Goal: Navigation & Orientation: Go to known website

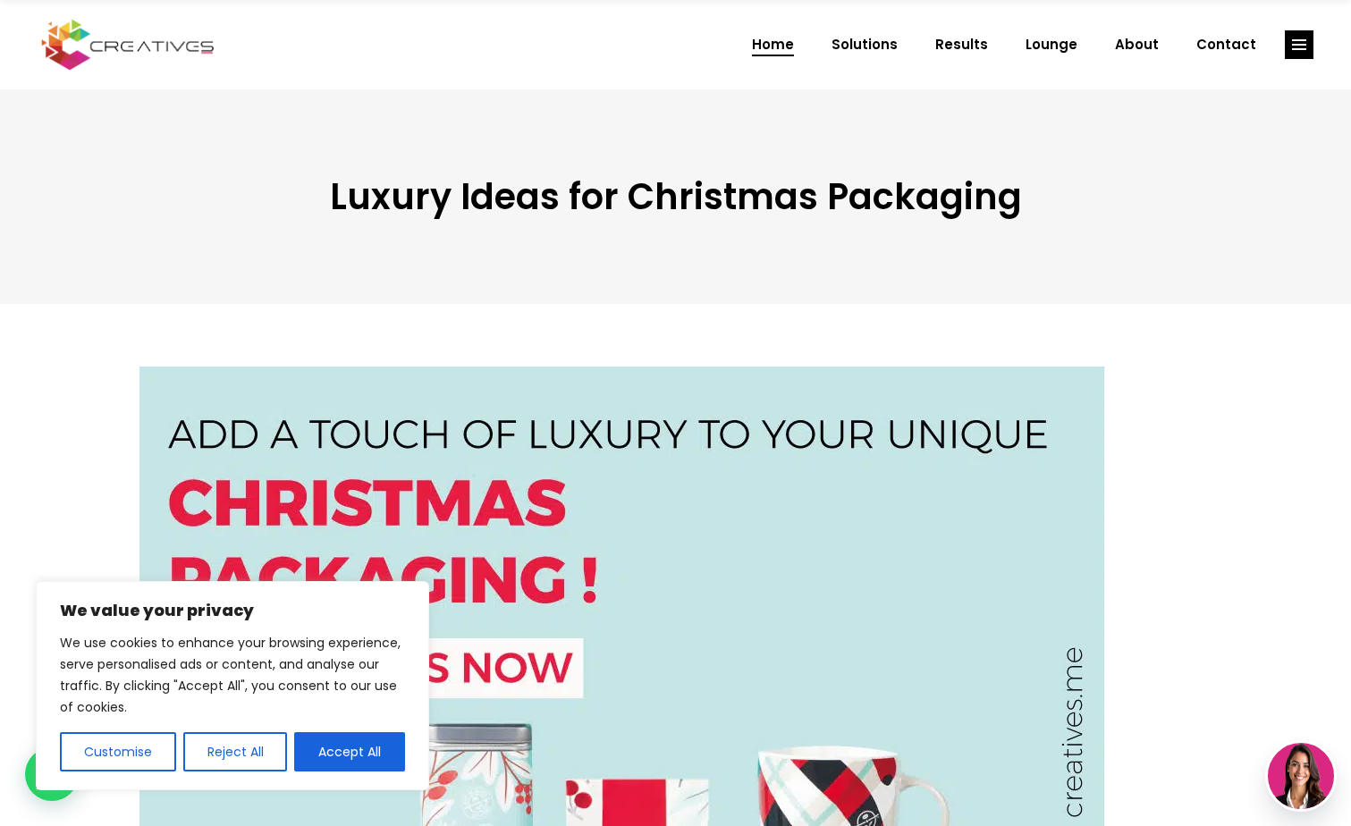
click at [782, 46] on span "Home" at bounding box center [773, 44] width 42 height 46
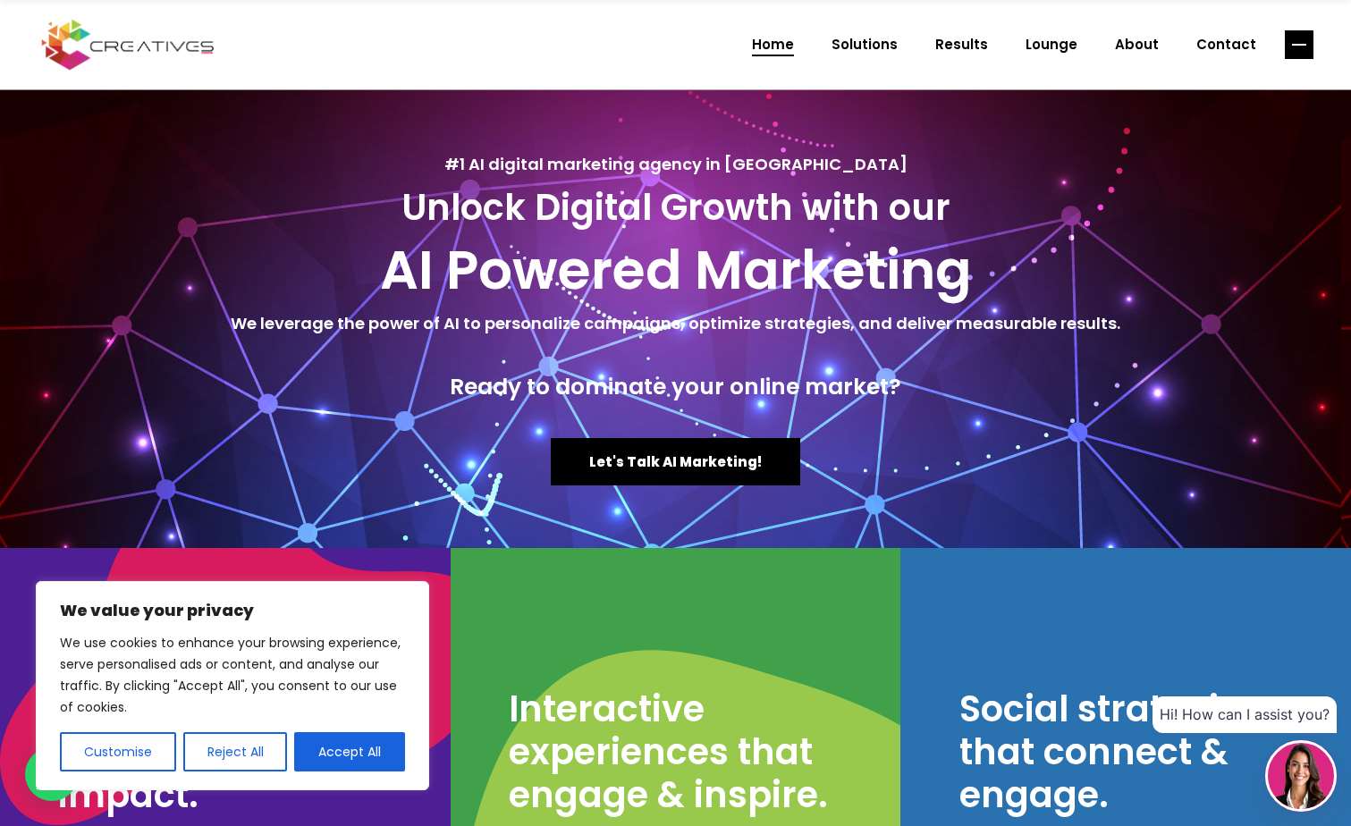
click at [1300, 45] on line "link" at bounding box center [1299, 45] width 14 height 0
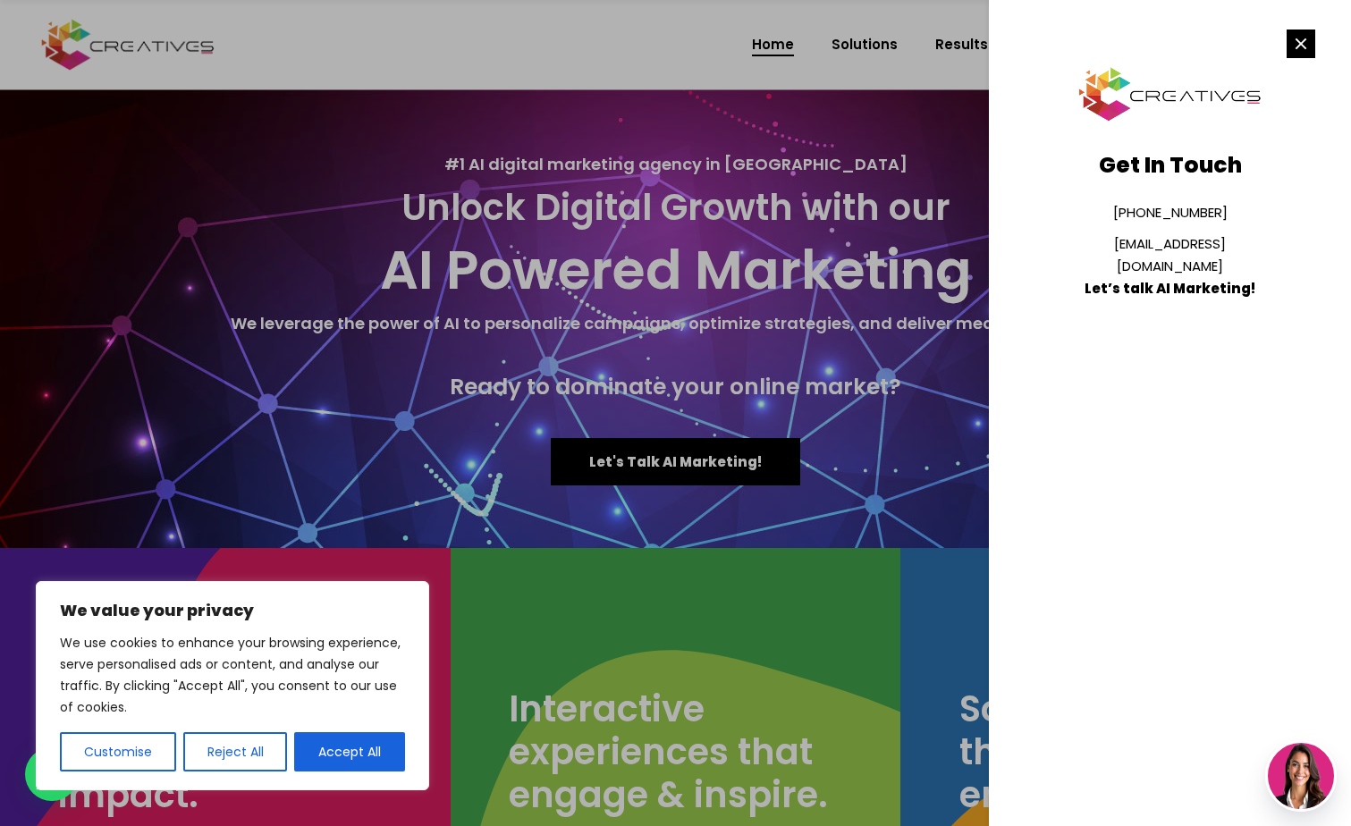
click at [1299, 40] on rect "link" at bounding box center [1301, 44] width 29 height 29
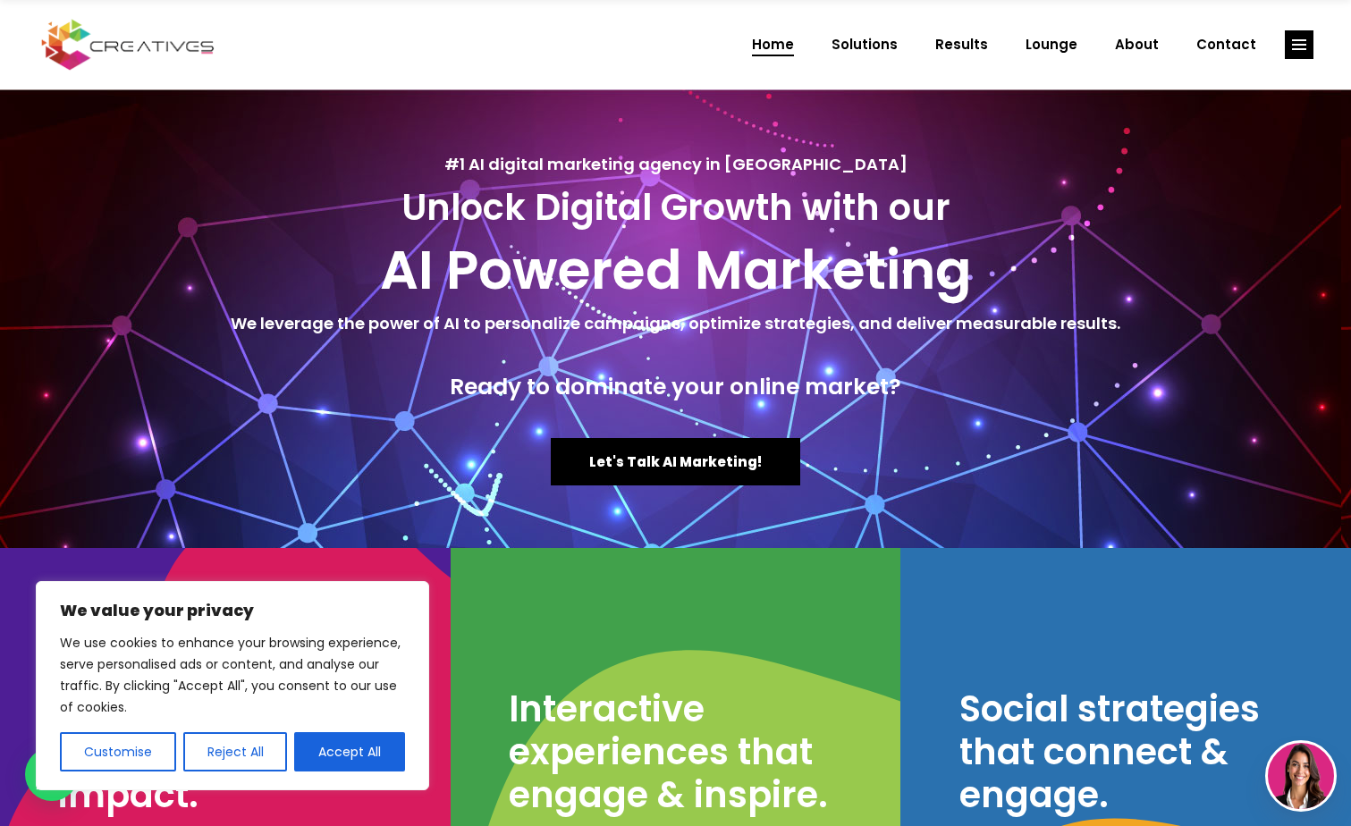
click at [790, 44] on span "Home" at bounding box center [773, 44] width 42 height 46
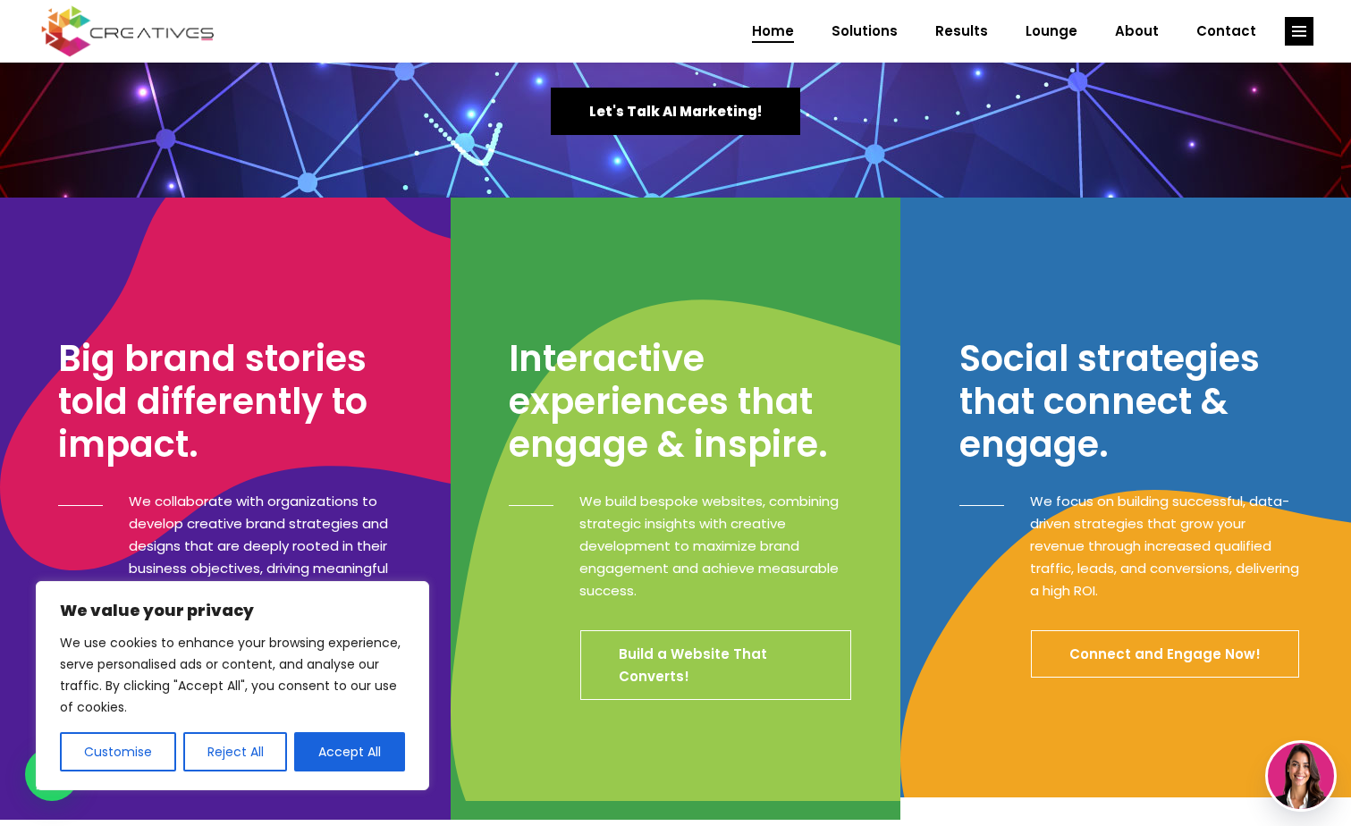
scroll to position [447, 0]
